Goal: Find specific page/section: Find specific page/section

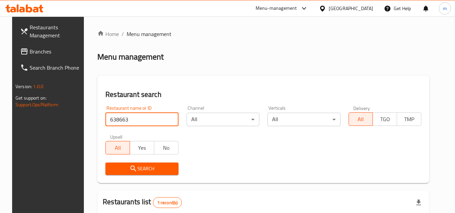
click at [33, 56] on span "Branches" at bounding box center [56, 51] width 53 height 8
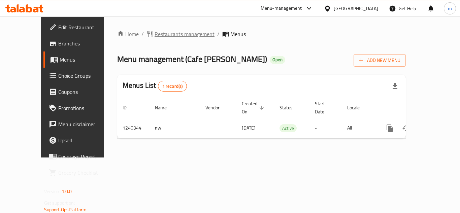
click at [163, 35] on span "Restaurants management" at bounding box center [184, 34] width 60 height 8
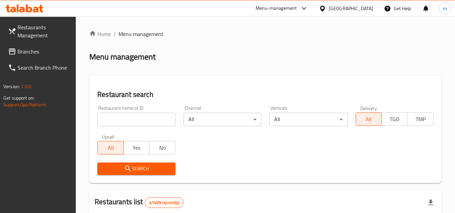
click at [136, 123] on input "search" at bounding box center [136, 119] width 78 height 13
paste input "680325"
type input "680325"
click at [144, 172] on span "Search" at bounding box center [136, 169] width 67 height 8
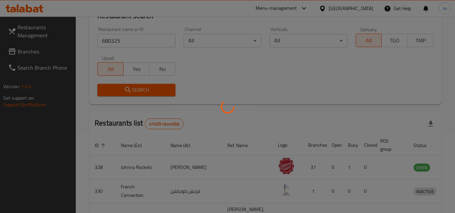
scroll to position [87, 0]
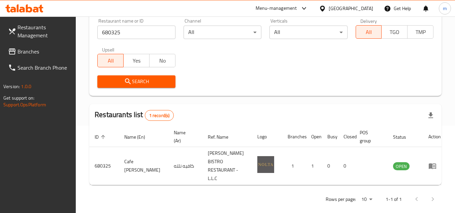
click at [22, 53] on span "Branches" at bounding box center [44, 51] width 53 height 8
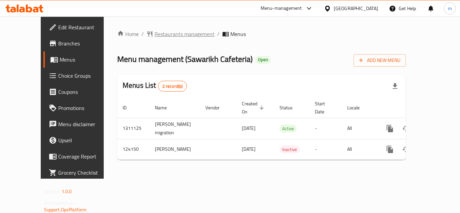
click at [158, 34] on span "Restaurants management" at bounding box center [184, 34] width 60 height 8
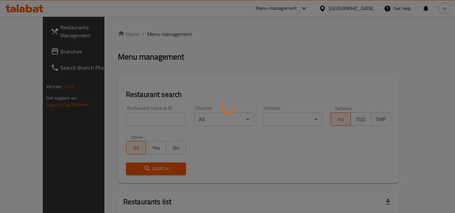
click at [127, 120] on div at bounding box center [227, 106] width 455 height 213
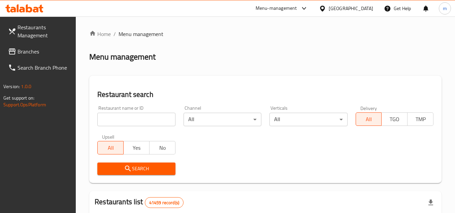
click at [127, 120] on div at bounding box center [227, 106] width 455 height 213
click at [127, 120] on input "search" at bounding box center [136, 119] width 78 height 13
paste input "608484"
type input "608484"
click button "Search" at bounding box center [136, 169] width 78 height 12
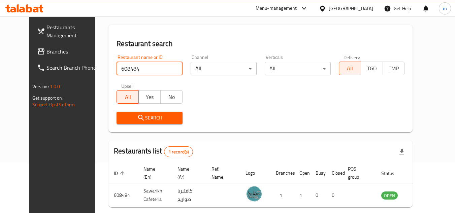
scroll to position [81, 0]
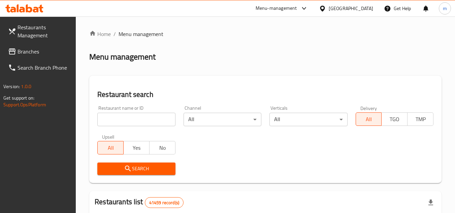
click at [353, 9] on div "[GEOGRAPHIC_DATA]" at bounding box center [350, 8] width 44 height 7
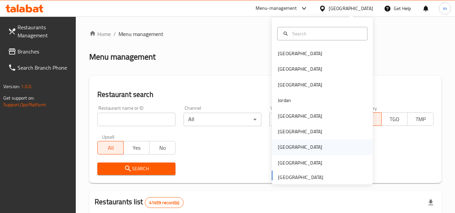
click at [281, 147] on div "Qatar" at bounding box center [300, 146] width 44 height 7
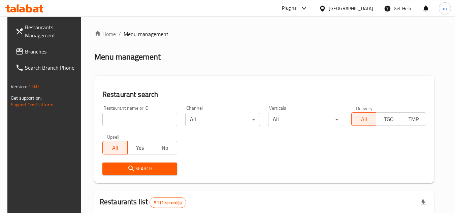
click at [28, 43] on link "Branches" at bounding box center [46, 51] width 73 height 16
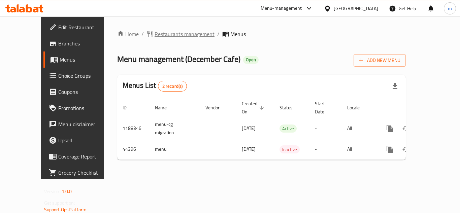
click at [174, 35] on span "Restaurants management" at bounding box center [184, 34] width 60 height 8
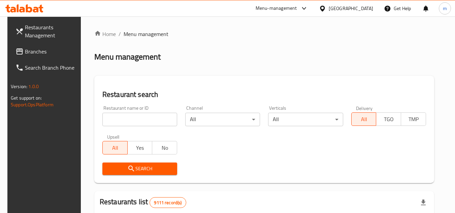
click at [119, 120] on input "search" at bounding box center [139, 119] width 75 height 13
paste input "22777"
type input "22777"
click button "Search" at bounding box center [139, 169] width 75 height 12
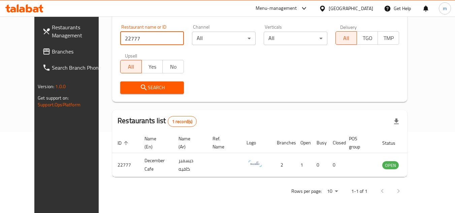
scroll to position [81, 0]
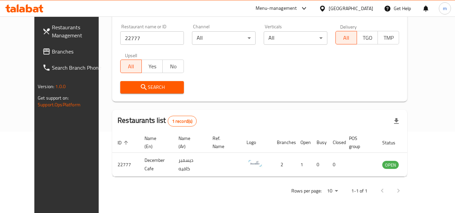
click at [328, 6] on div at bounding box center [324, 8] width 10 height 7
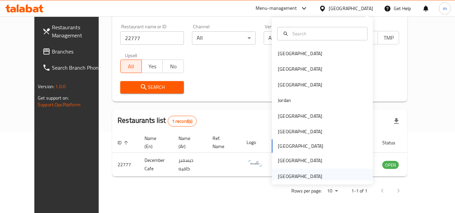
click at [298, 173] on div "[GEOGRAPHIC_DATA]" at bounding box center [300, 176] width 44 height 7
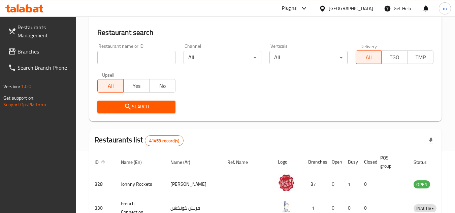
scroll to position [81, 0]
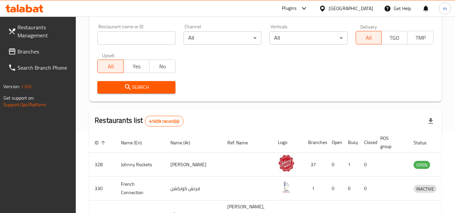
click at [46, 54] on span "Branches" at bounding box center [44, 51] width 53 height 8
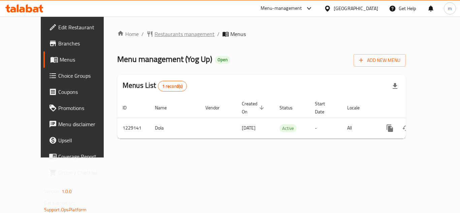
click at [174, 34] on span "Restaurants management" at bounding box center [184, 34] width 60 height 8
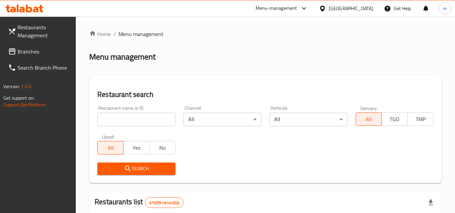
click at [118, 126] on input "search" at bounding box center [136, 119] width 78 height 13
paste input "676655"
type input "676655"
click button "Search" at bounding box center [136, 169] width 78 height 12
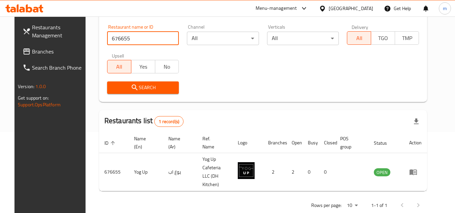
scroll to position [81, 0]
click at [243, 90] on div "Search" at bounding box center [263, 87] width 320 height 21
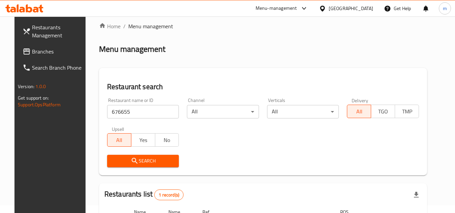
scroll to position [0, 0]
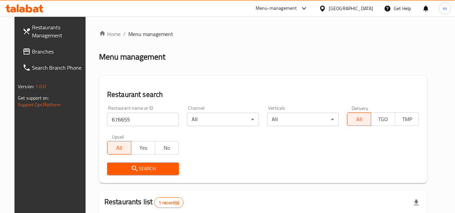
click at [299, 7] on div at bounding box center [302, 8] width 11 height 8
click at [297, 9] on div "Menu-management" at bounding box center [275, 8] width 41 height 8
